Goal: Information Seeking & Learning: Learn about a topic

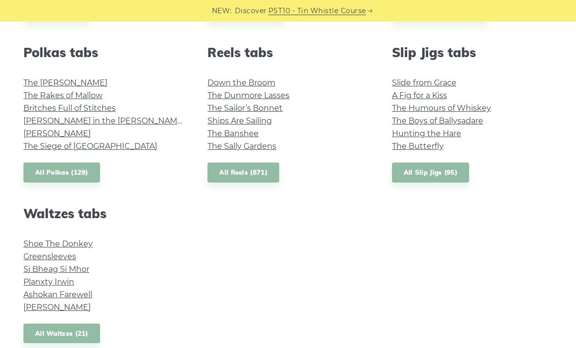
scroll to position [697, 0]
click at [86, 243] on link "Shoe The Donkey" at bounding box center [57, 244] width 69 height 9
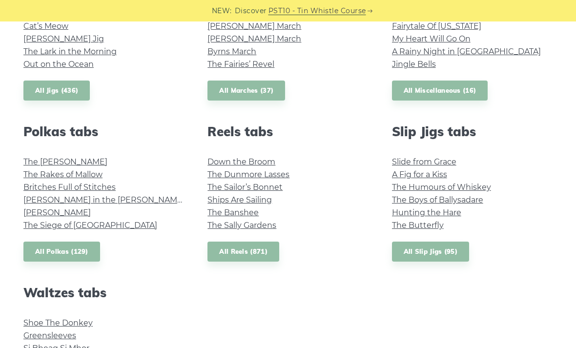
scroll to position [612, 0]
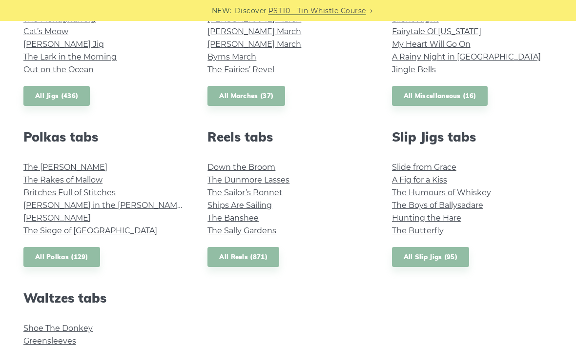
click at [64, 219] on link "John Ryan’s" at bounding box center [56, 218] width 67 height 9
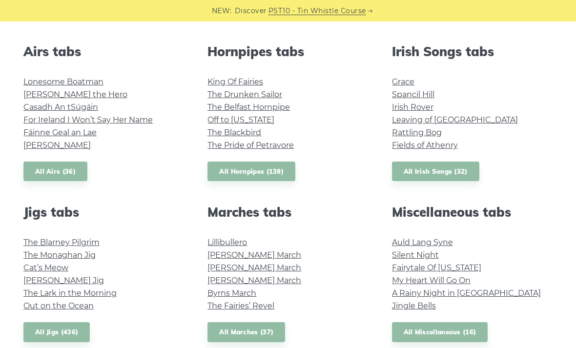
scroll to position [376, 0]
click at [56, 267] on link "Cat’s Meow" at bounding box center [45, 268] width 45 height 9
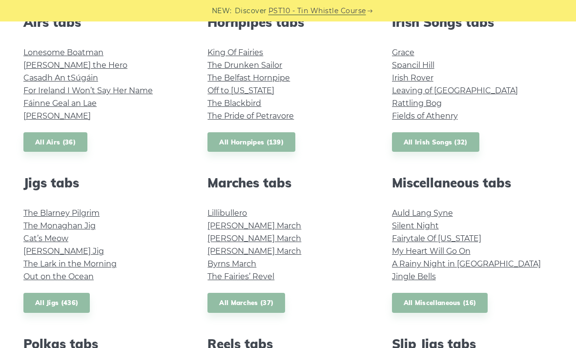
scroll to position [408, 0]
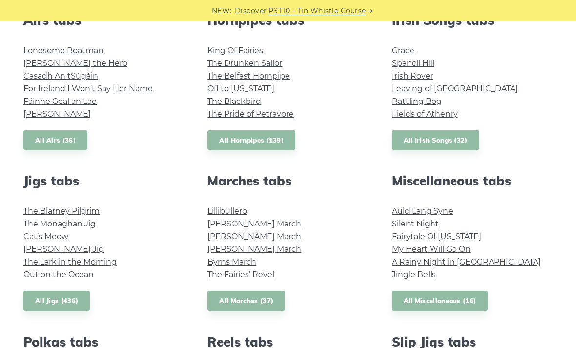
click at [475, 300] on link "All Miscellaneous (16)" at bounding box center [440, 301] width 96 height 20
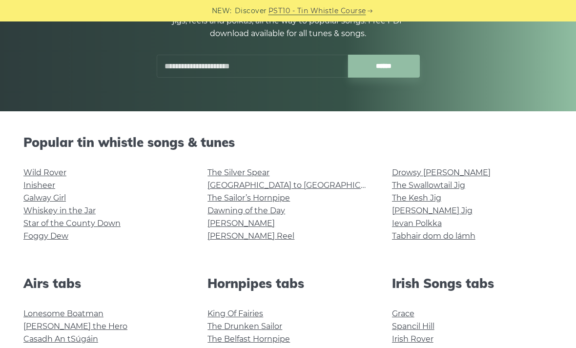
scroll to position [144, 0]
click at [455, 183] on link "The Swallowtail Jig" at bounding box center [428, 185] width 73 height 9
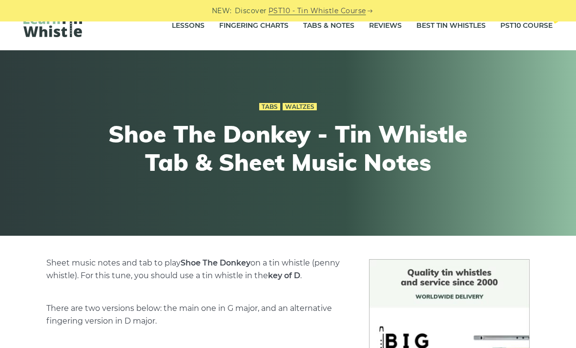
scroll to position [4, 0]
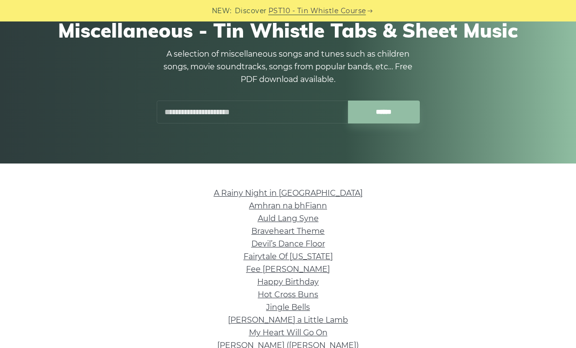
scroll to position [88, 0]
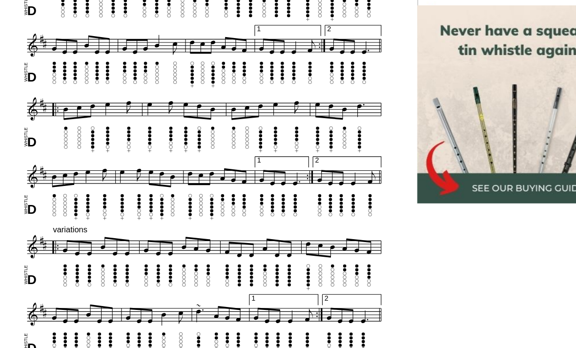
scroll to position [360, 0]
